Goal: Task Accomplishment & Management: Use online tool/utility

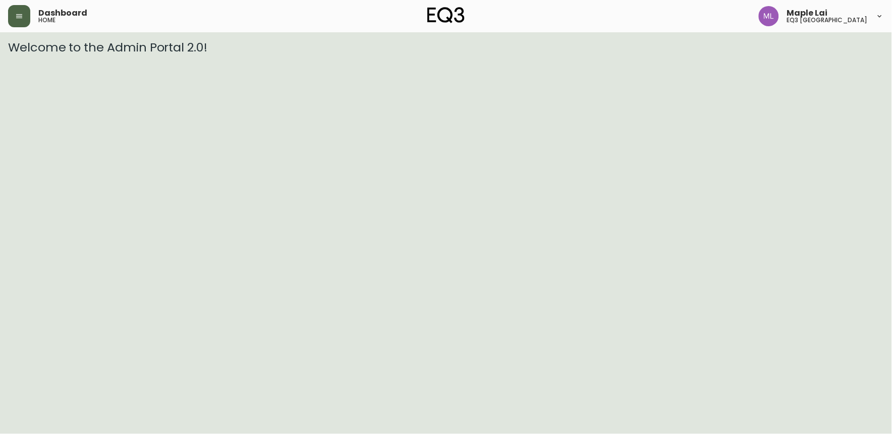
click at [19, 9] on button "button" at bounding box center [19, 16] width 22 height 22
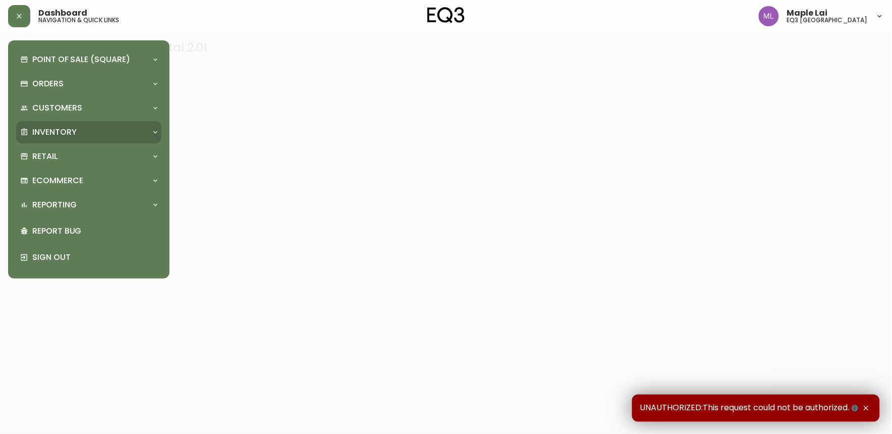
click at [90, 129] on div "Inventory" at bounding box center [83, 132] width 127 height 11
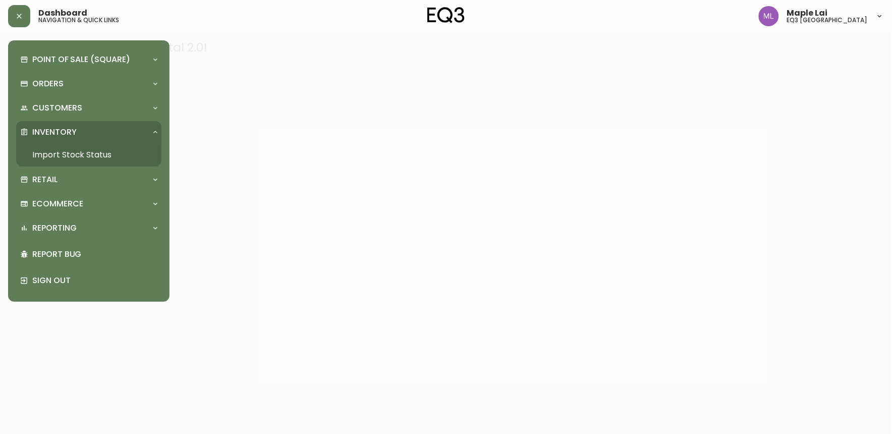
click at [106, 159] on link "Import Stock Status" at bounding box center [88, 154] width 145 height 23
